Goal: Information Seeking & Learning: Learn about a topic

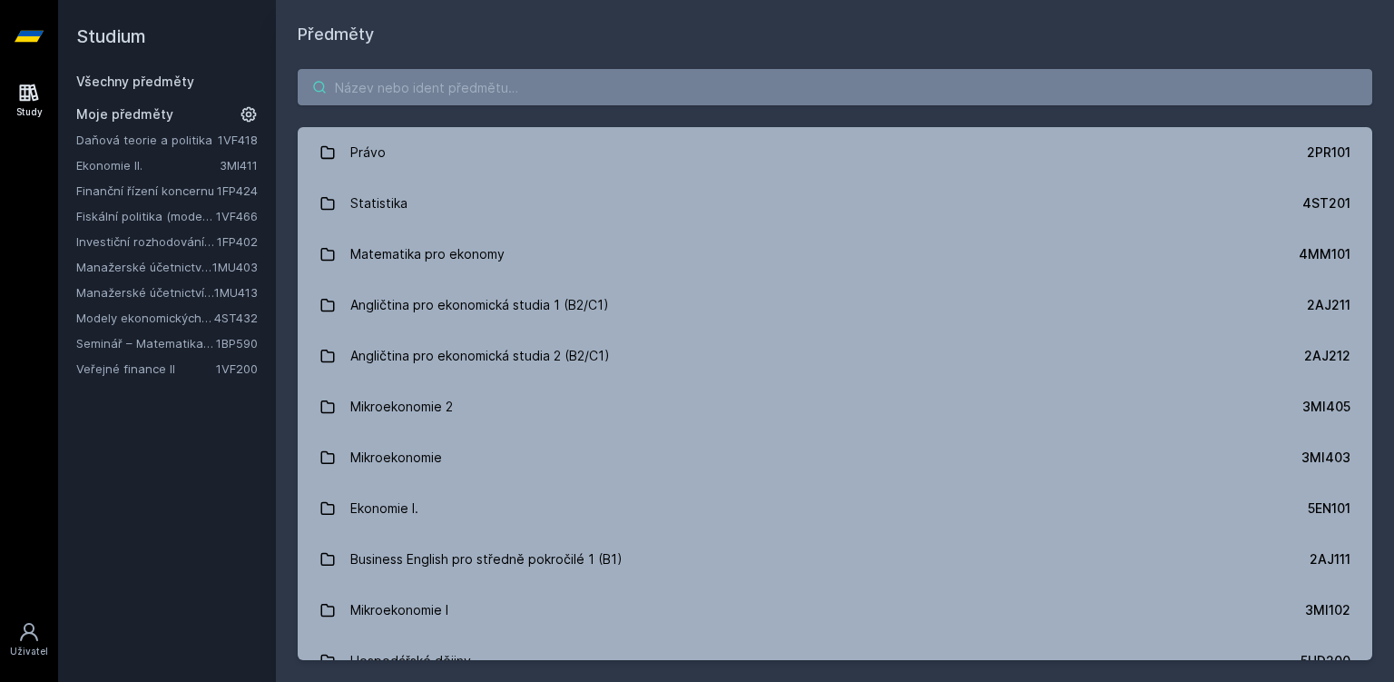
click at [448, 74] on input "search" at bounding box center [835, 87] width 1075 height 36
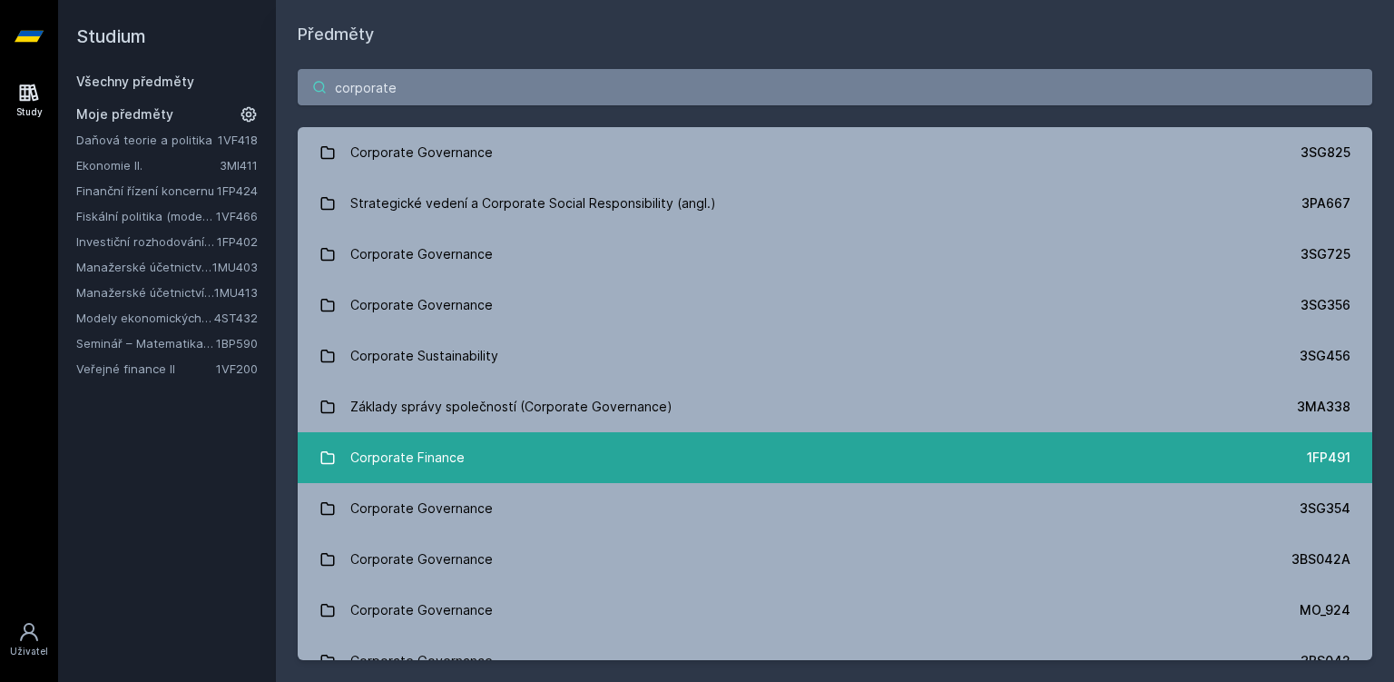
type input "corporate"
click at [420, 464] on div "Corporate Finance" at bounding box center [407, 457] width 114 height 36
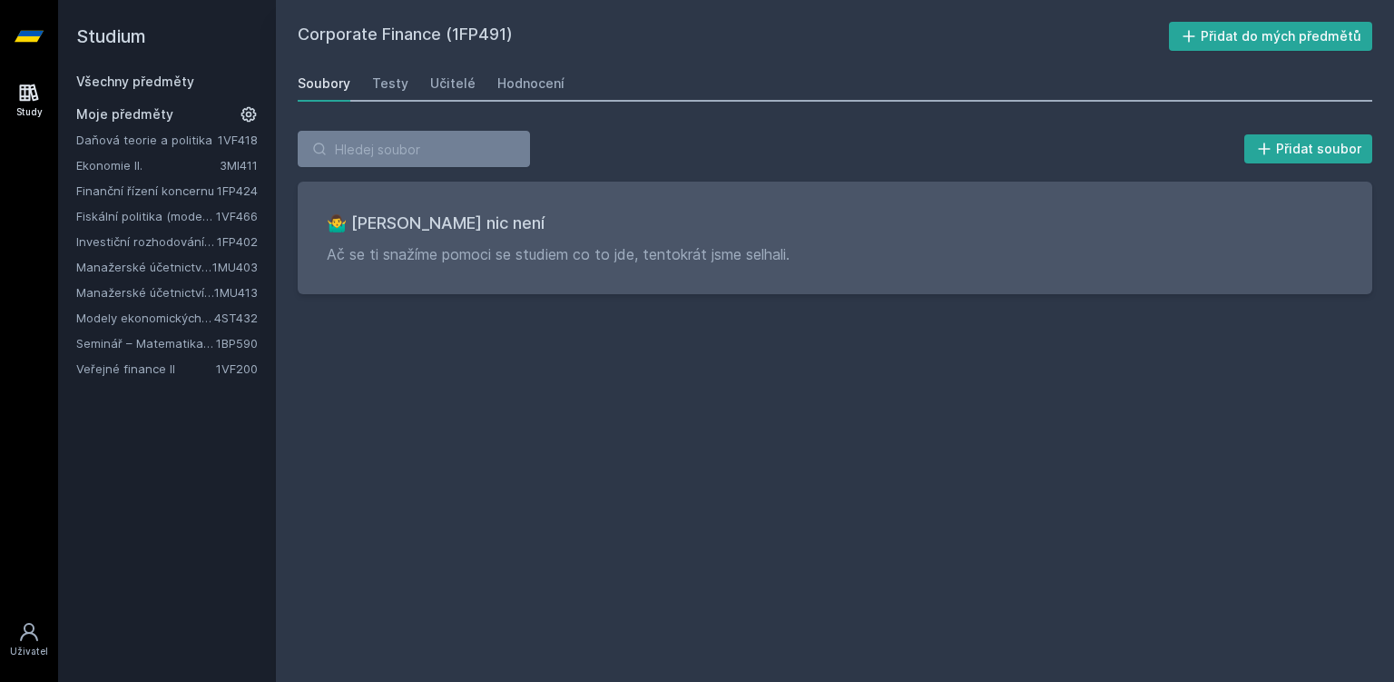
click at [477, 84] on div "Soubory Testy Učitelé Hodnocení" at bounding box center [835, 83] width 1075 height 36
click at [458, 84] on div "Učitelé" at bounding box center [452, 83] width 45 height 18
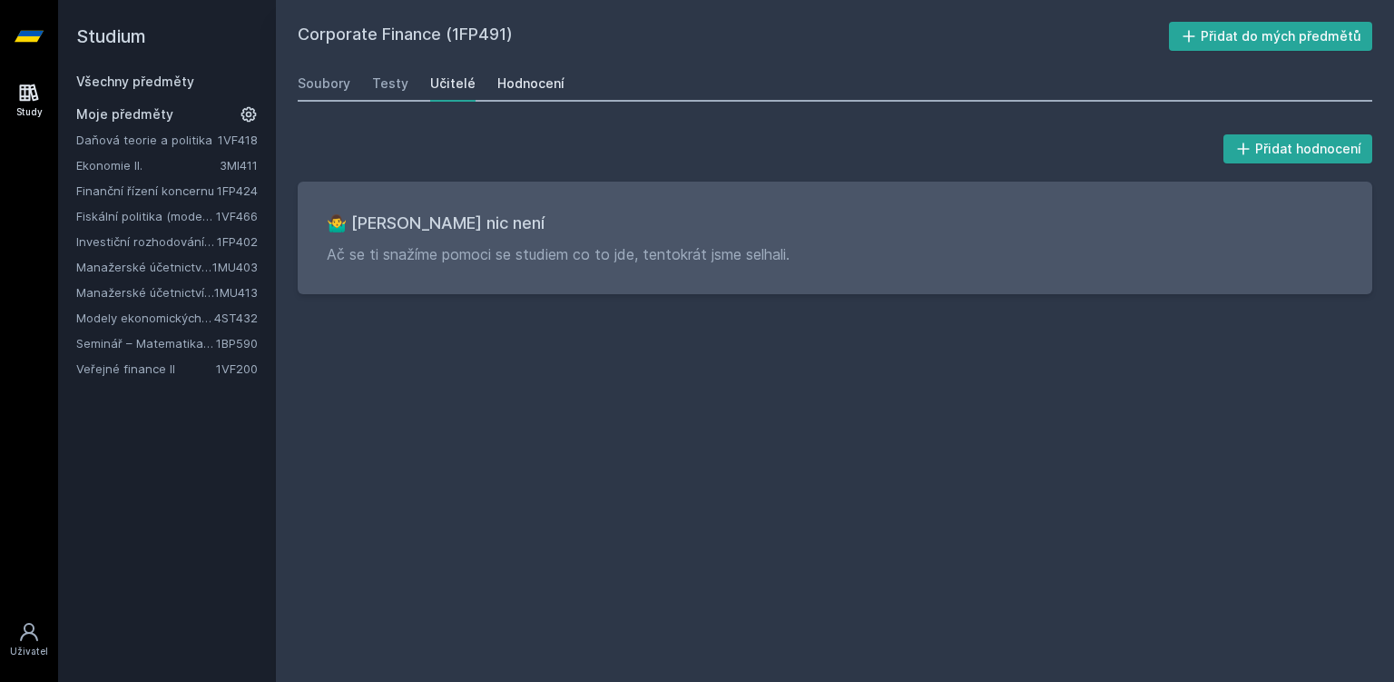
click at [516, 96] on link "Hodnocení" at bounding box center [530, 83] width 67 height 36
click at [28, 96] on icon at bounding box center [29, 93] width 22 height 22
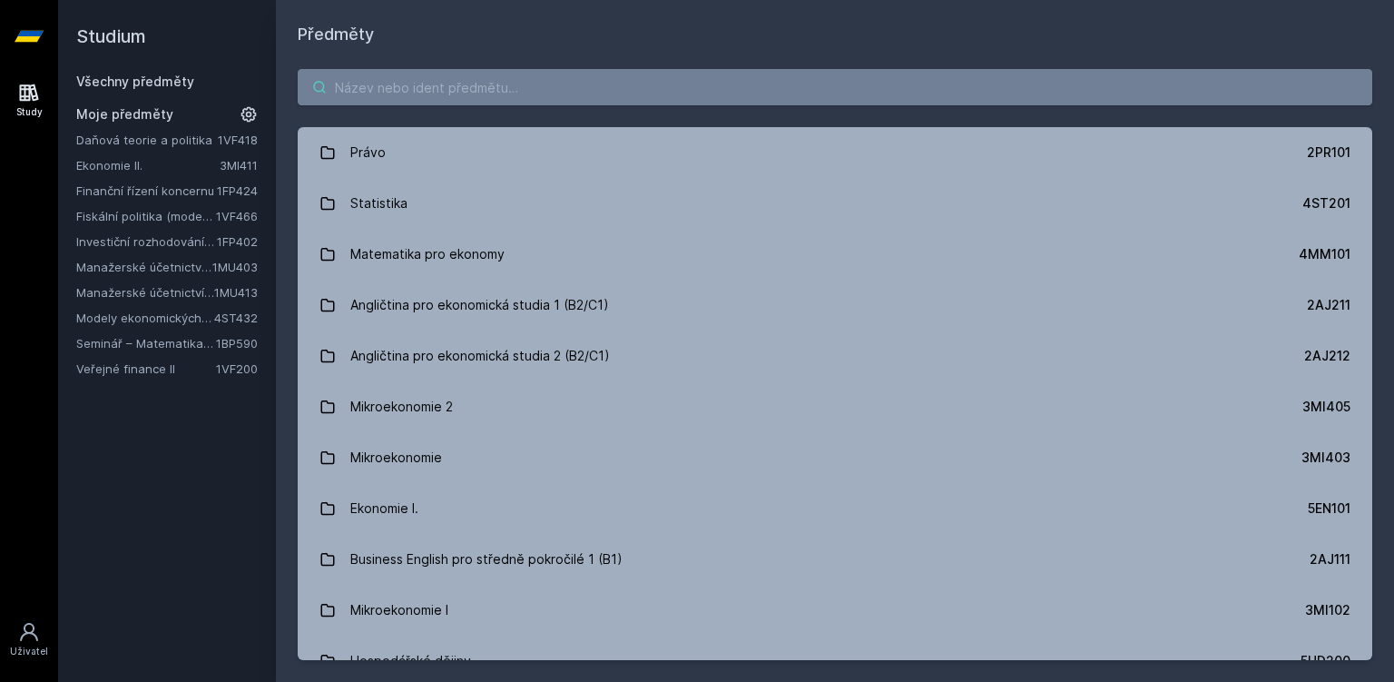
click at [340, 104] on input "search" at bounding box center [835, 87] width 1075 height 36
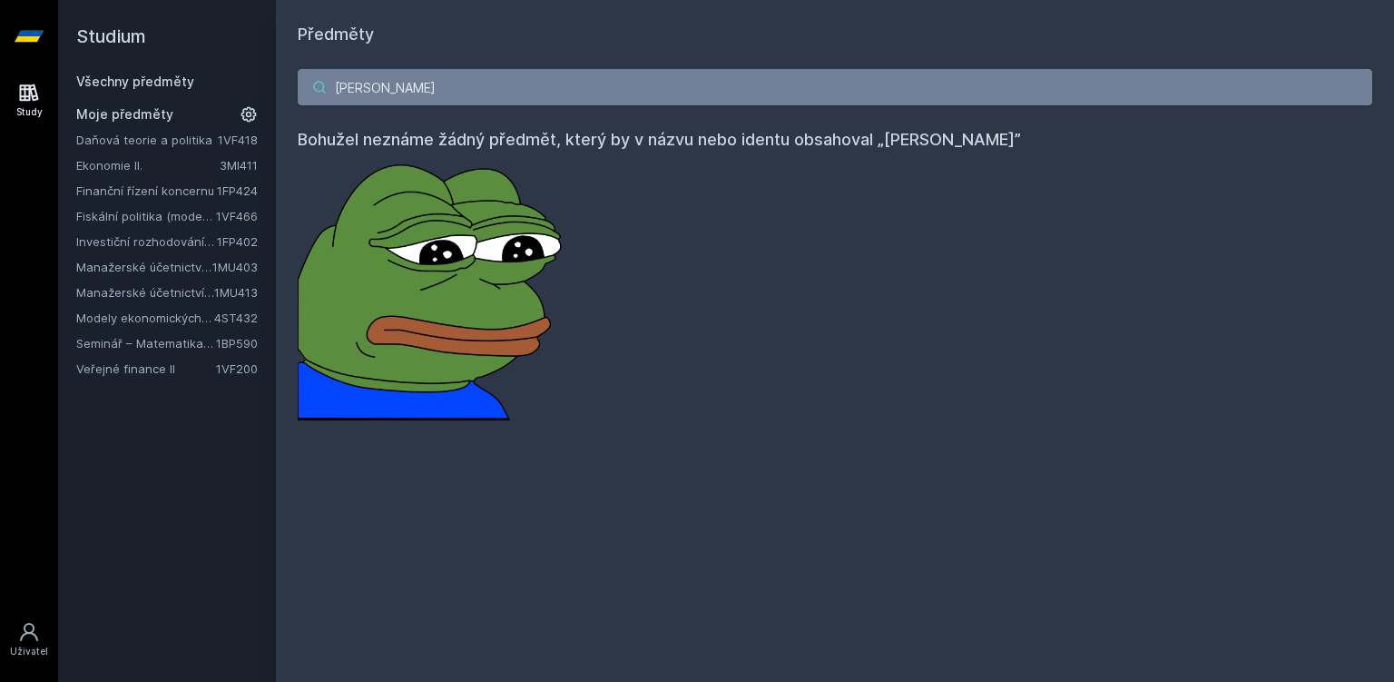
drag, startPoint x: 452, startPoint y: 100, endPoint x: 174, endPoint y: 96, distance: 277.8
click at [298, 96] on input "poborsk" at bounding box center [835, 87] width 1075 height 36
type input "c"
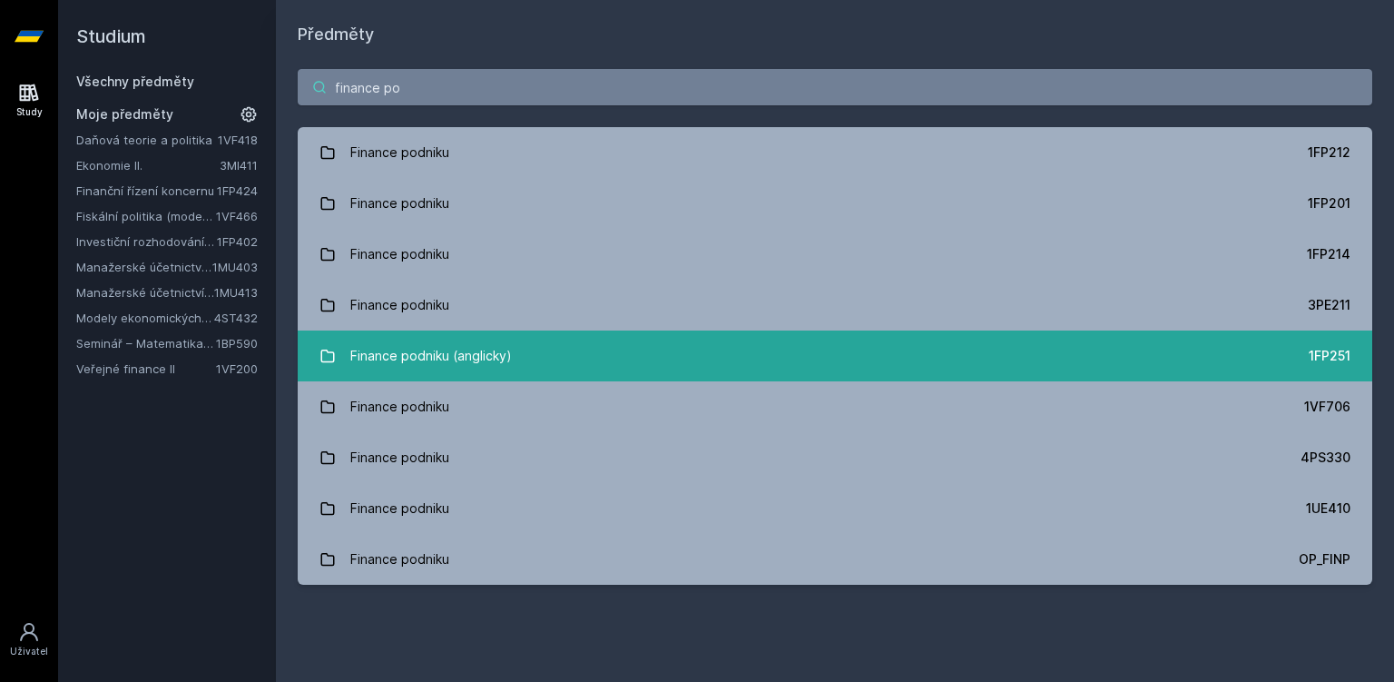
type input "finance po"
click at [415, 346] on div "Finance podniku (anglicky)" at bounding box center [431, 356] width 162 height 36
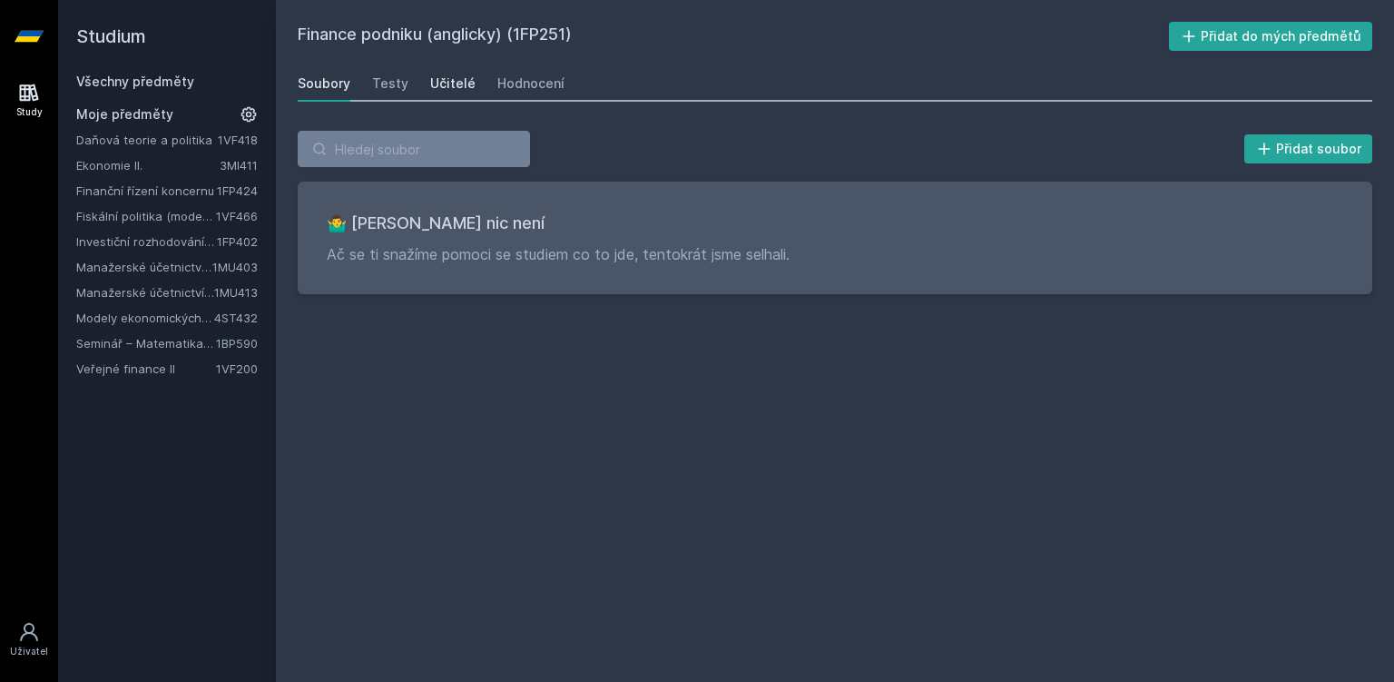
click at [440, 72] on link "Učitelé" at bounding box center [452, 83] width 45 height 36
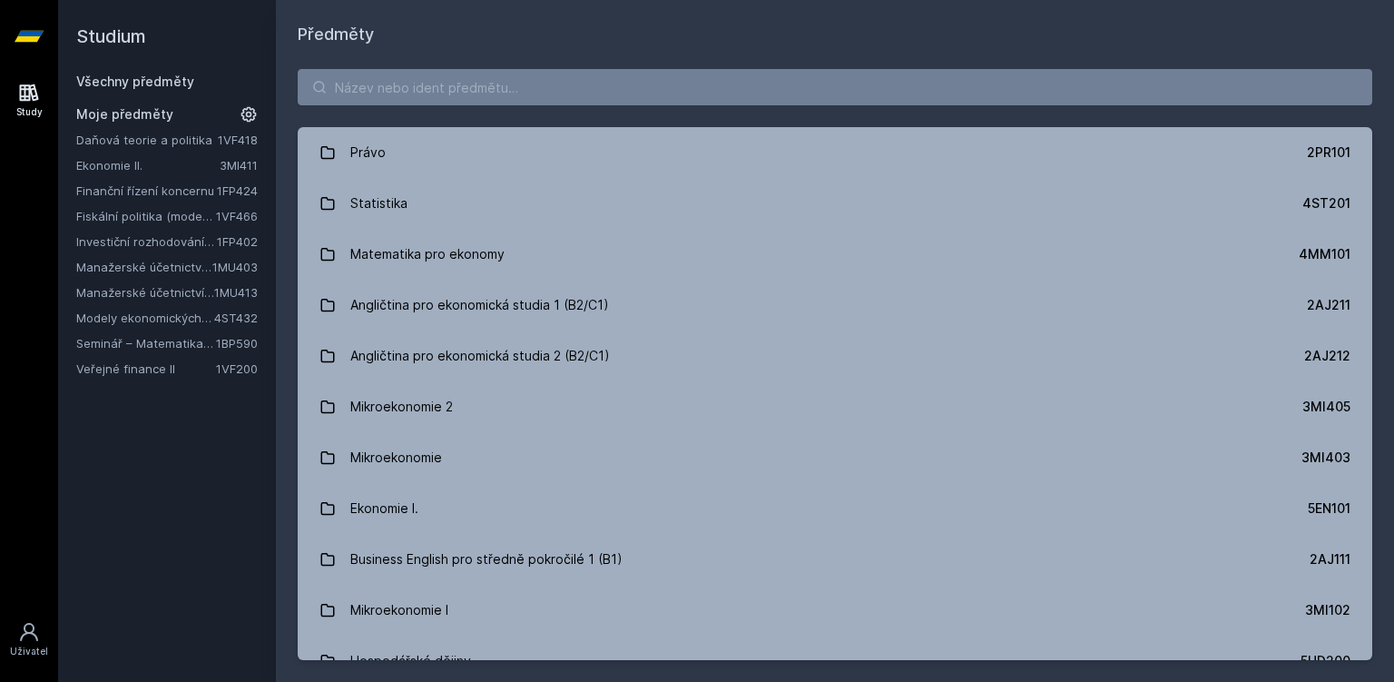
click at [155, 236] on link "Investiční rozhodování a dlouhodobé financování" at bounding box center [146, 241] width 141 height 18
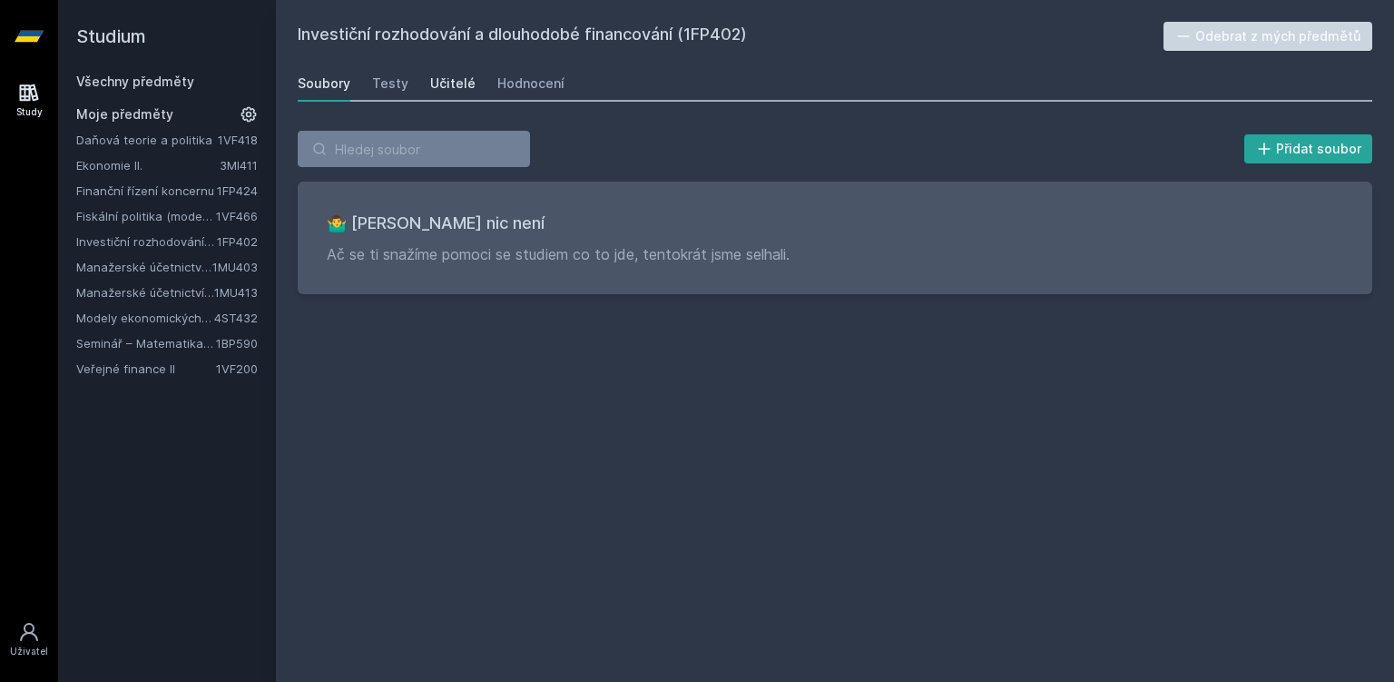
click at [442, 94] on link "Učitelé" at bounding box center [452, 83] width 45 height 36
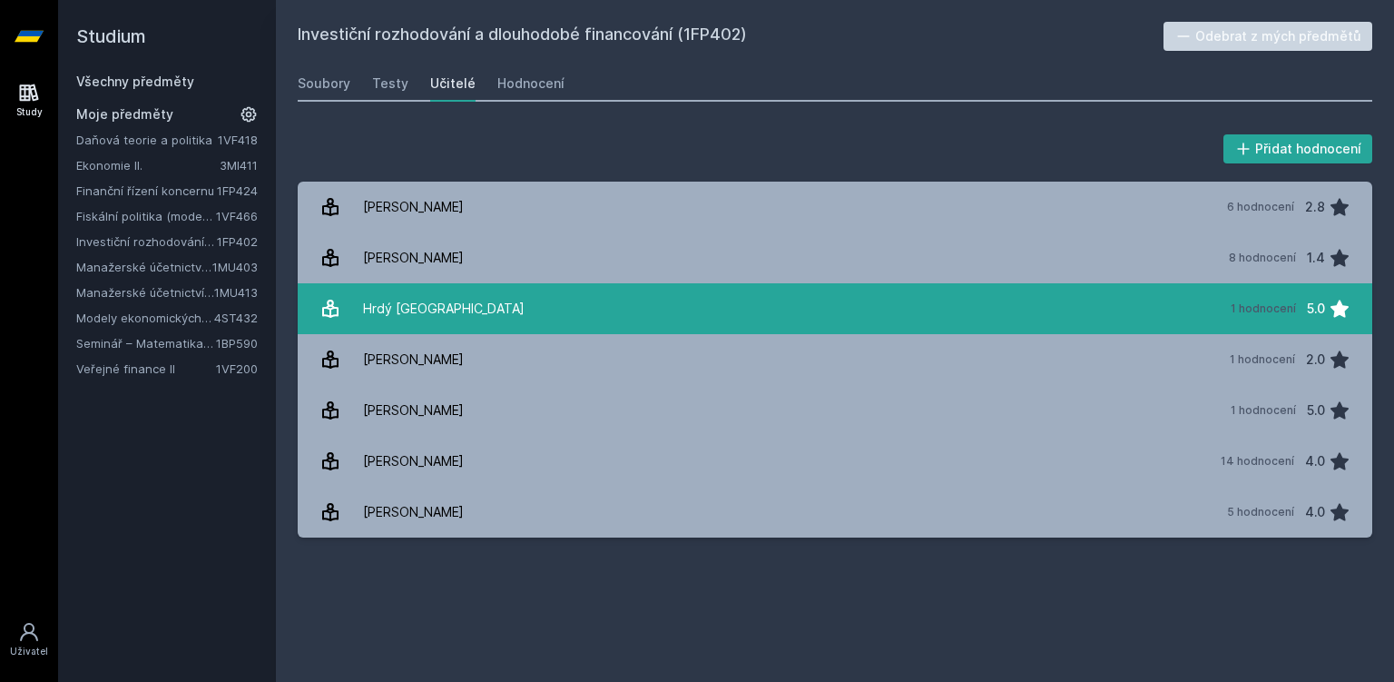
click at [467, 325] on link "Hrdý [GEOGRAPHIC_DATA] 1 hodnocení 5.0" at bounding box center [835, 308] width 1075 height 51
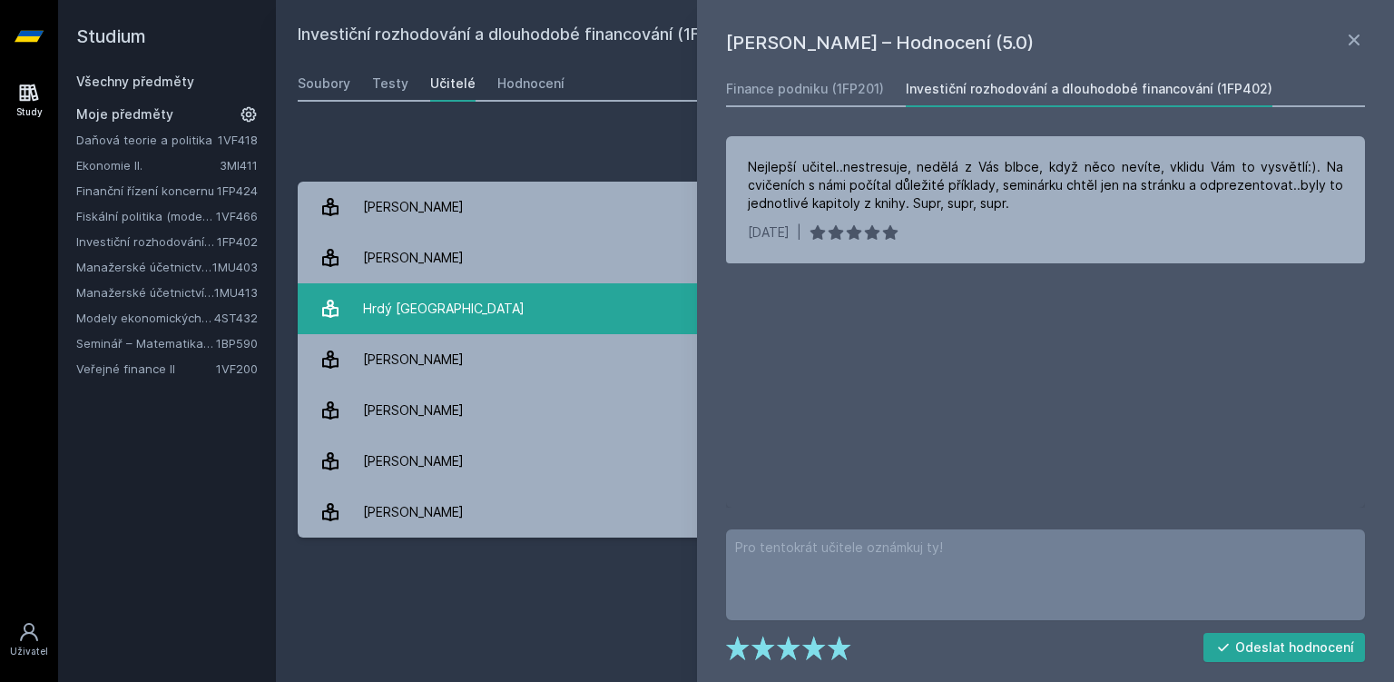
click at [467, 325] on link "Hrdý [GEOGRAPHIC_DATA] 1 hodnocení 5.0" at bounding box center [835, 308] width 1075 height 51
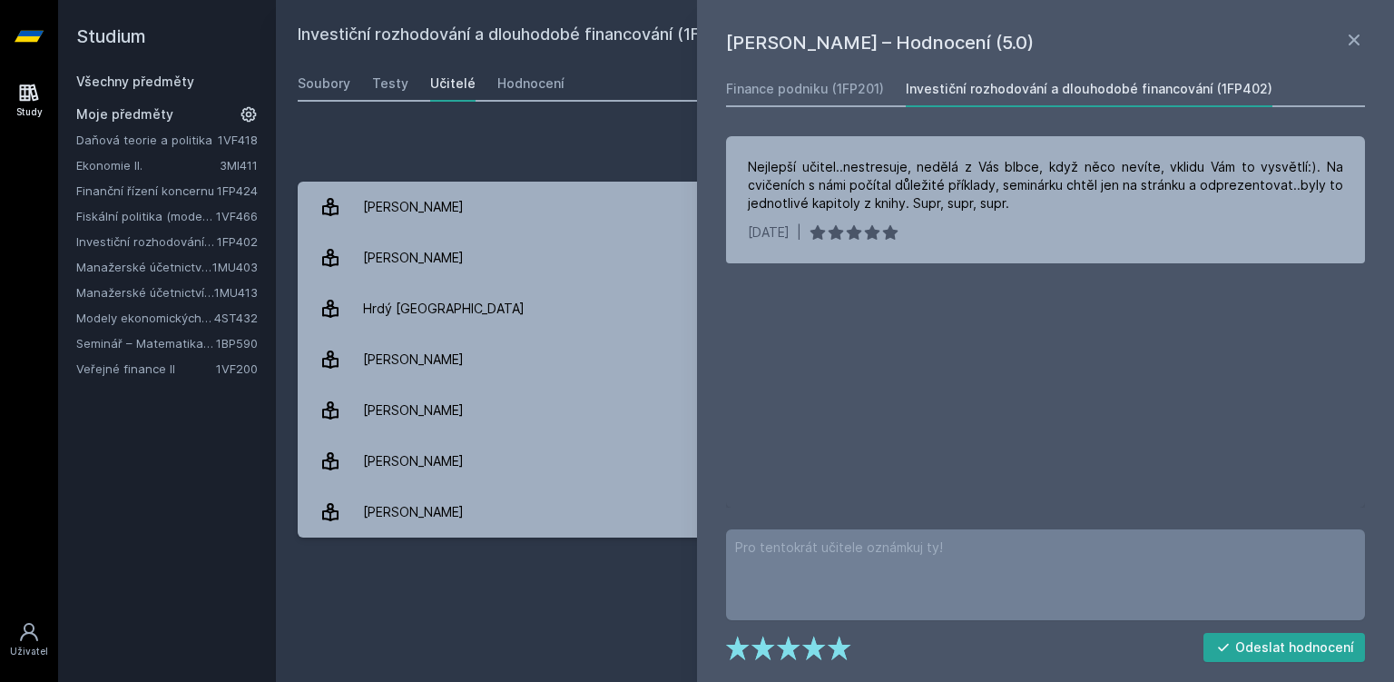
click at [1365, 36] on div "[PERSON_NAME] – Hodnocení (5.0) Finance podniku (1FP201) Investiční rozhodování…" at bounding box center [1045, 341] width 697 height 682
click at [1356, 38] on icon at bounding box center [1354, 39] width 11 height 11
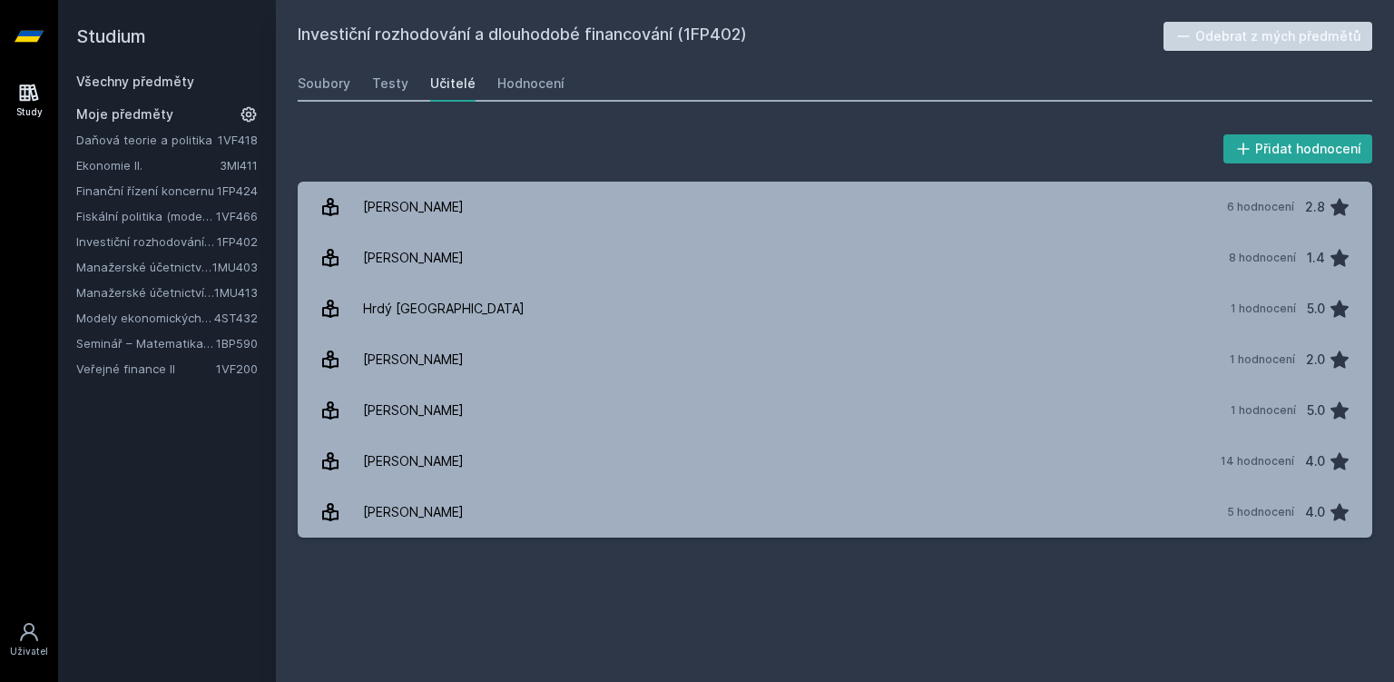
click at [32, 96] on icon at bounding box center [29, 92] width 19 height 17
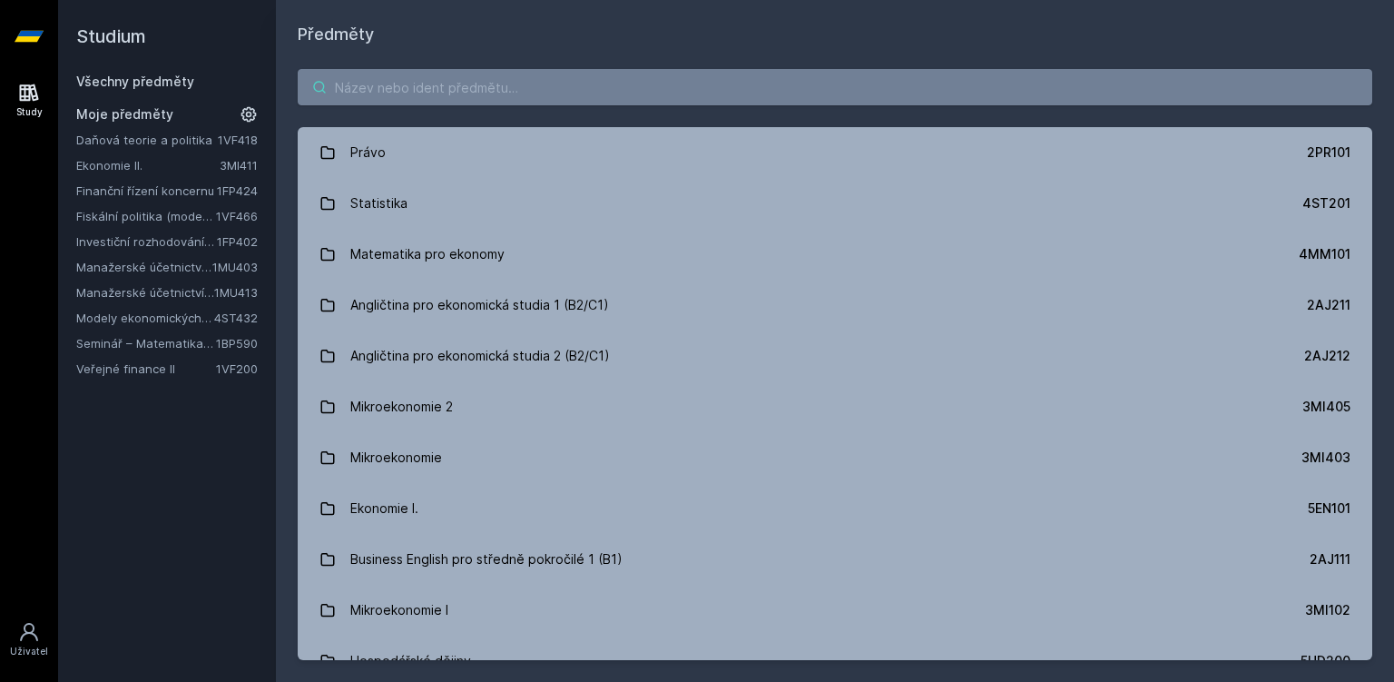
click at [390, 78] on input "search" at bounding box center [835, 87] width 1075 height 36
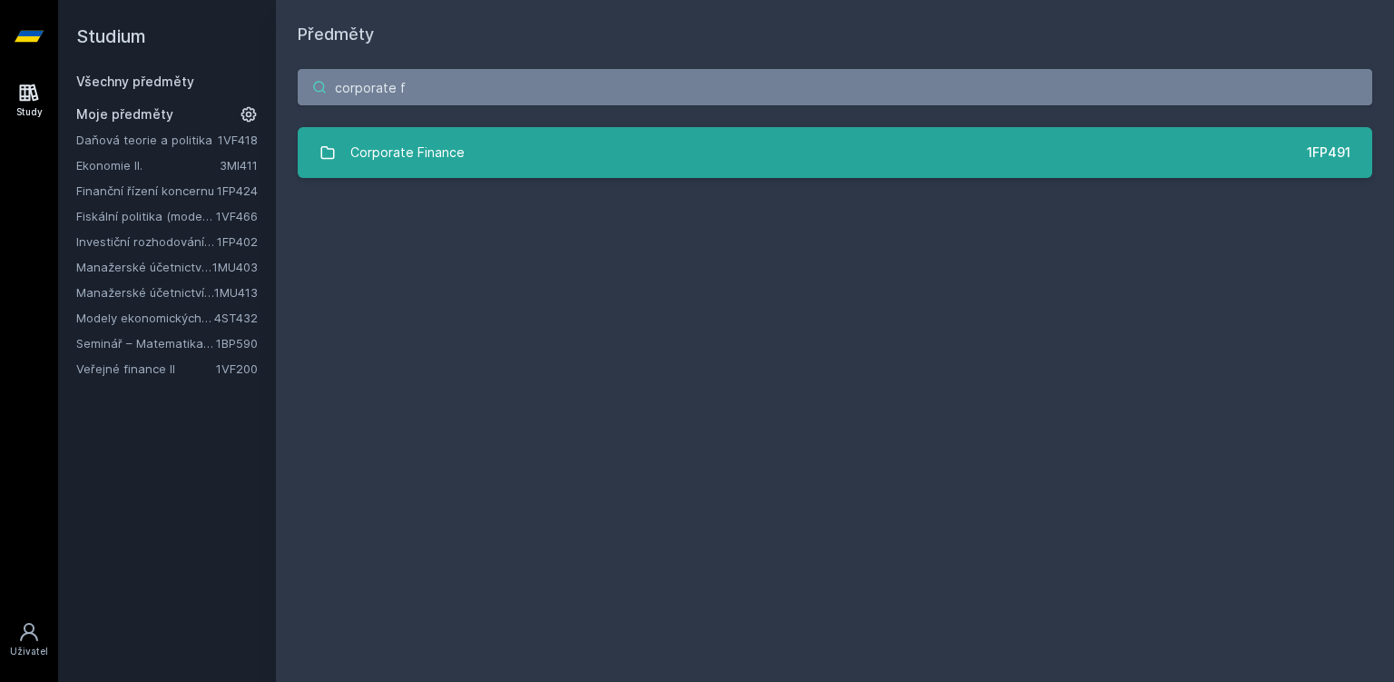
type input "corporate f"
click at [474, 142] on link "Corporate Finance 1FP491" at bounding box center [835, 152] width 1075 height 51
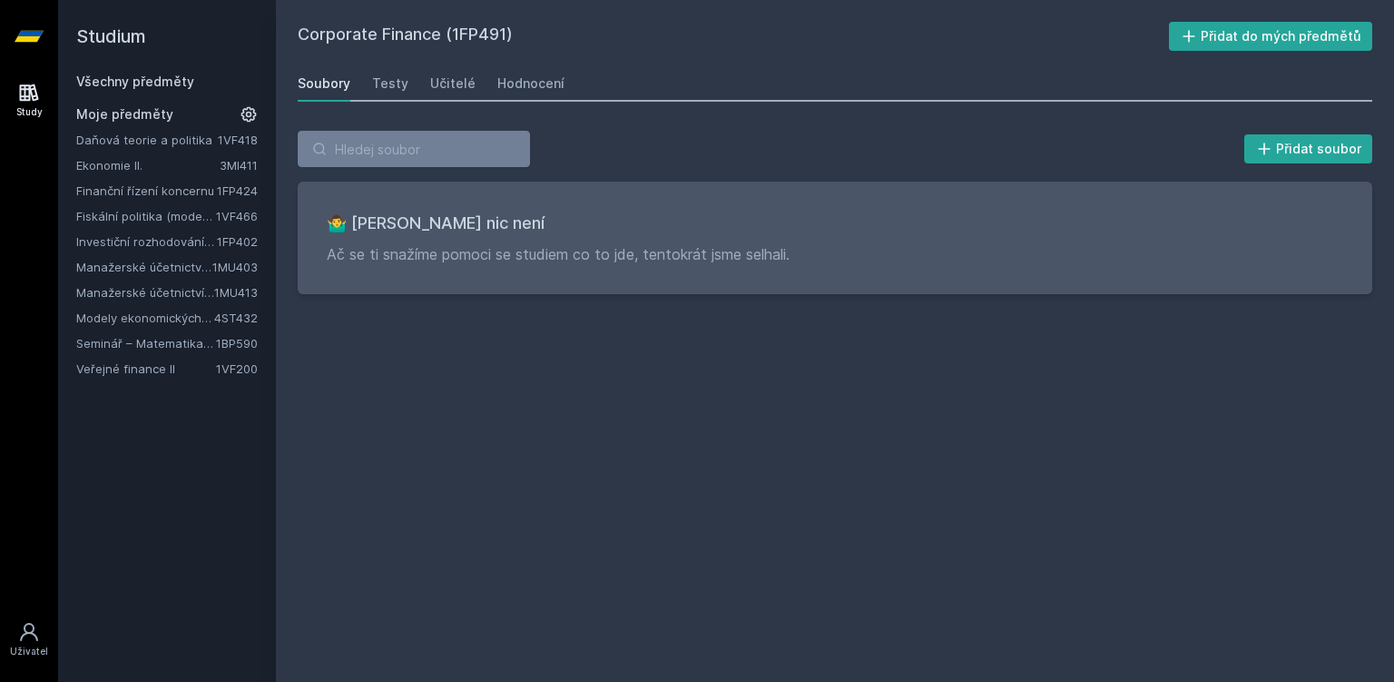
click at [420, 85] on div "Soubory Testy Učitelé Hodnocení" at bounding box center [835, 83] width 1075 height 36
click at [436, 86] on div "Učitelé" at bounding box center [452, 83] width 45 height 18
